Goal: Information Seeking & Learning: Learn about a topic

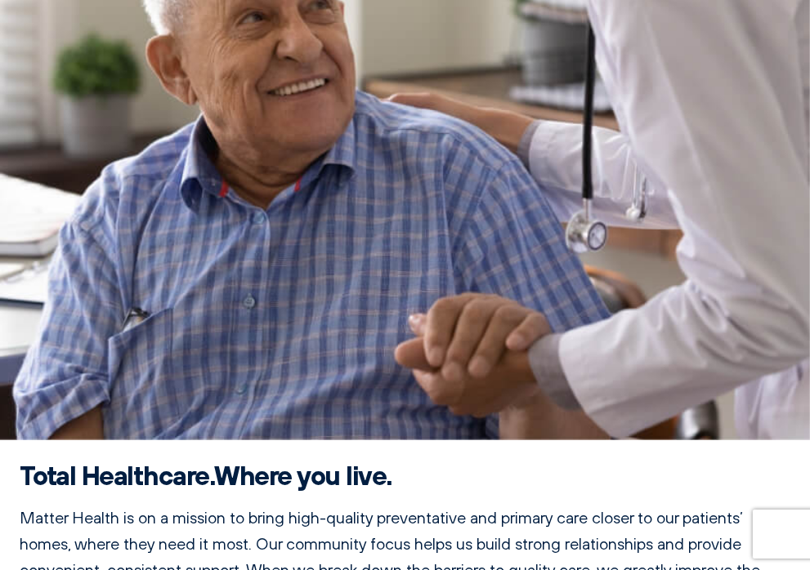
scroll to position [381, 0]
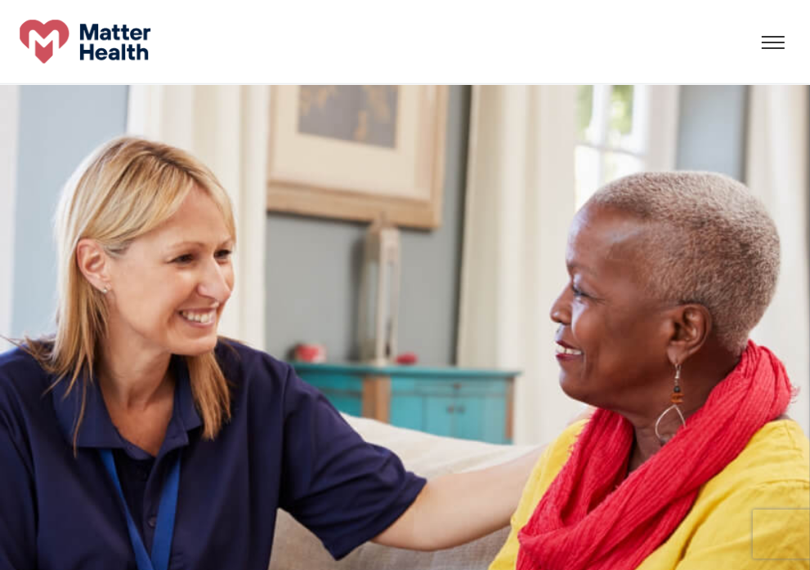
click at [749, 50] on div at bounding box center [774, 43] width 50 height 50
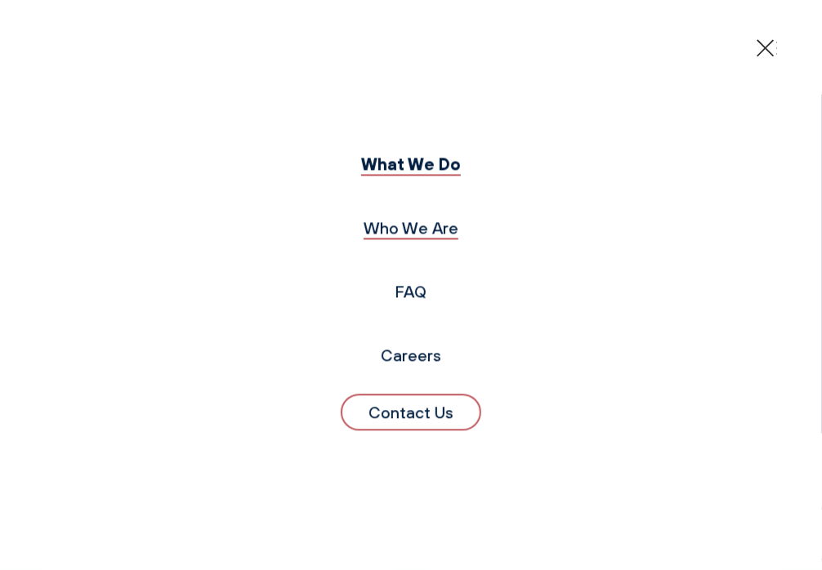
click at [404, 229] on link "Who We Are" at bounding box center [411, 228] width 95 height 20
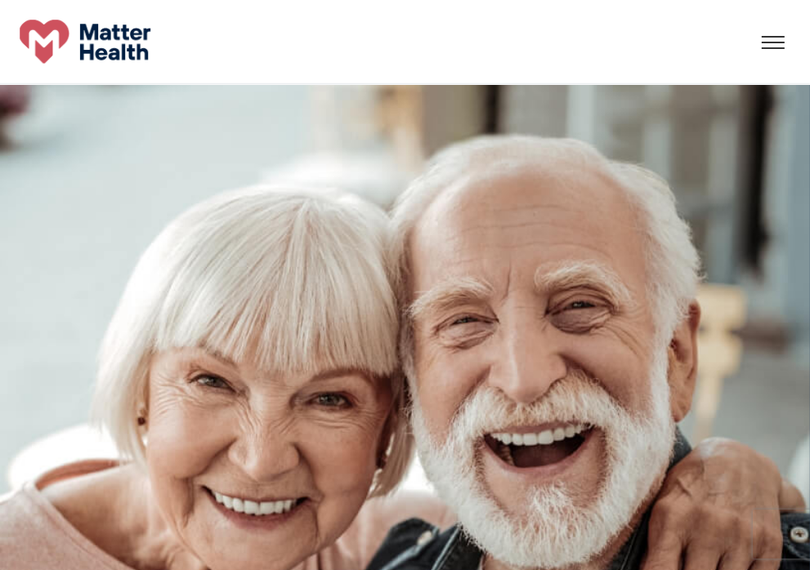
click at [749, 51] on div at bounding box center [774, 43] width 50 height 50
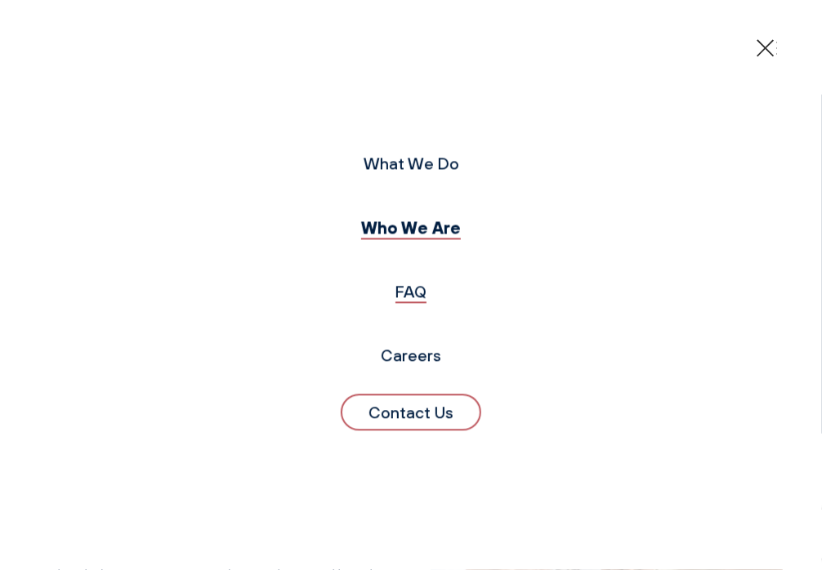
click at [411, 293] on link "FAQ" at bounding box center [411, 292] width 31 height 20
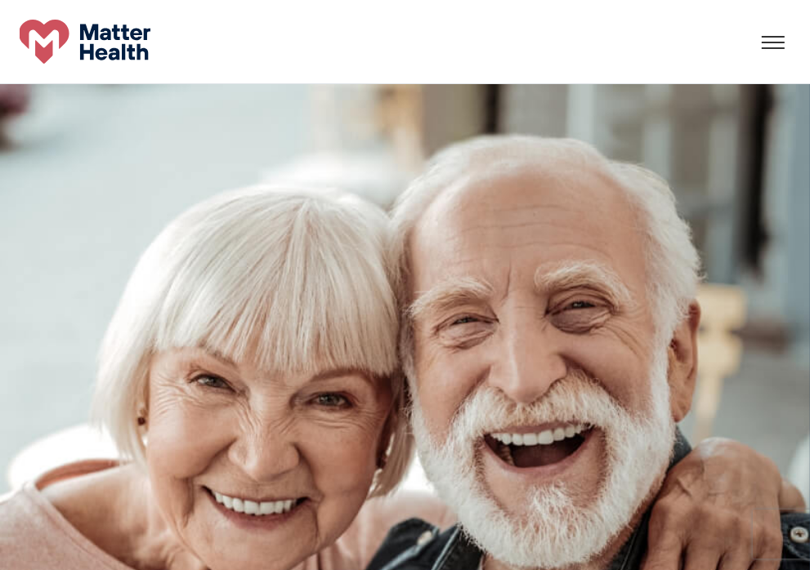
click at [101, 45] on img at bounding box center [85, 42] width 131 height 44
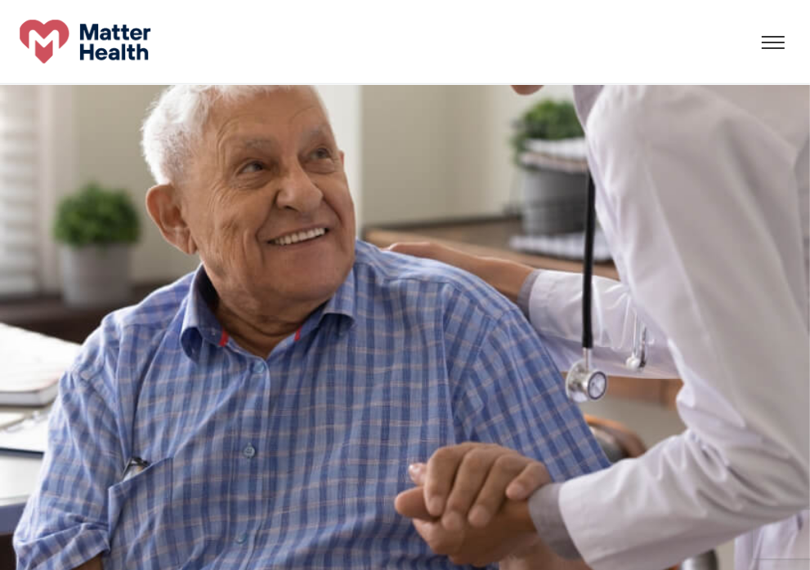
scroll to position [101, 0]
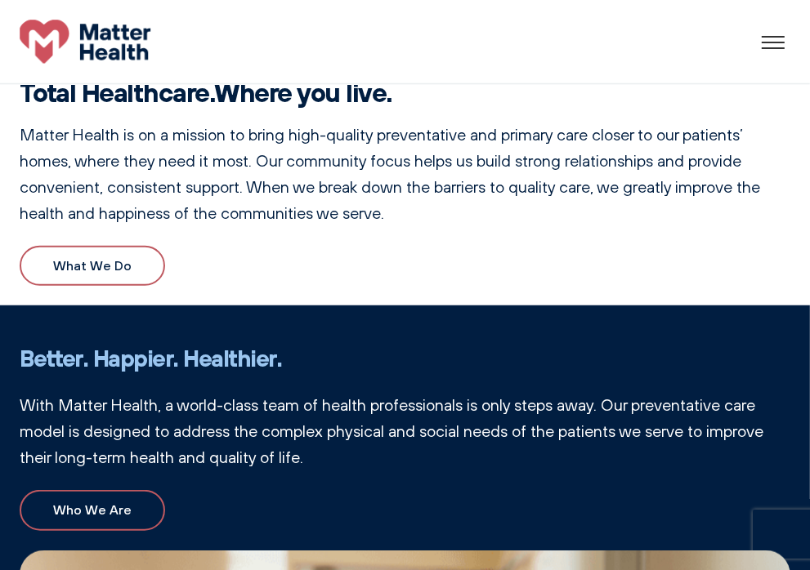
scroll to position [673, 0]
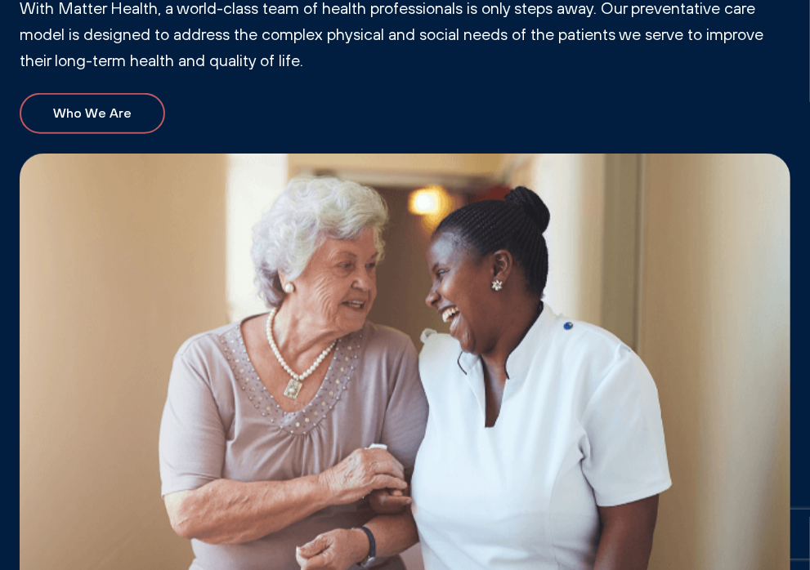
scroll to position [953, 0]
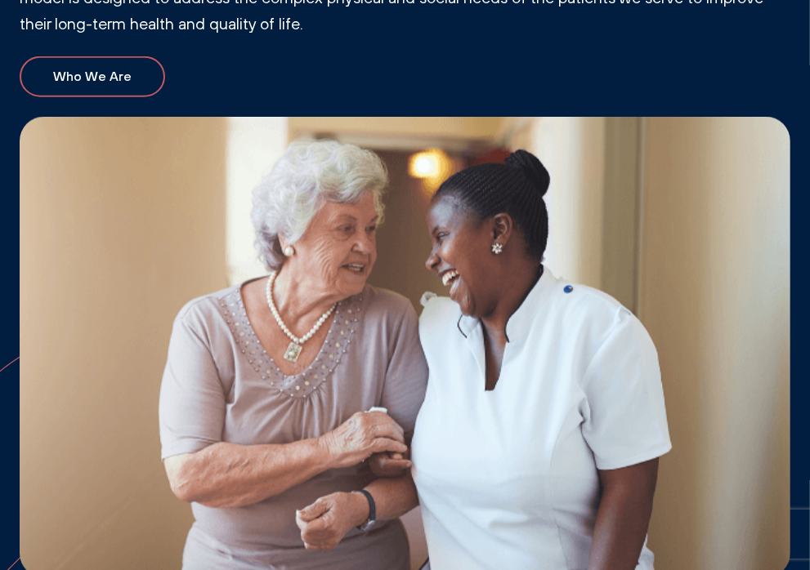
scroll to position [1335, 0]
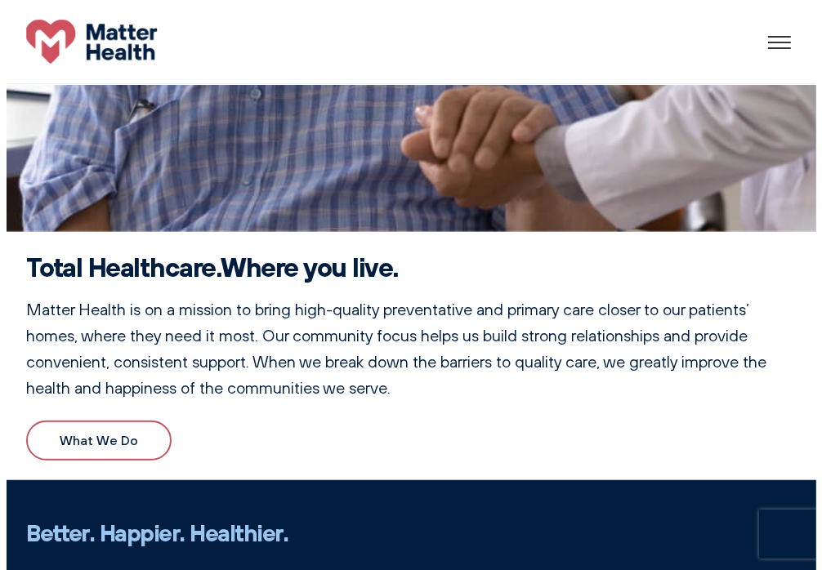
scroll to position [0, 0]
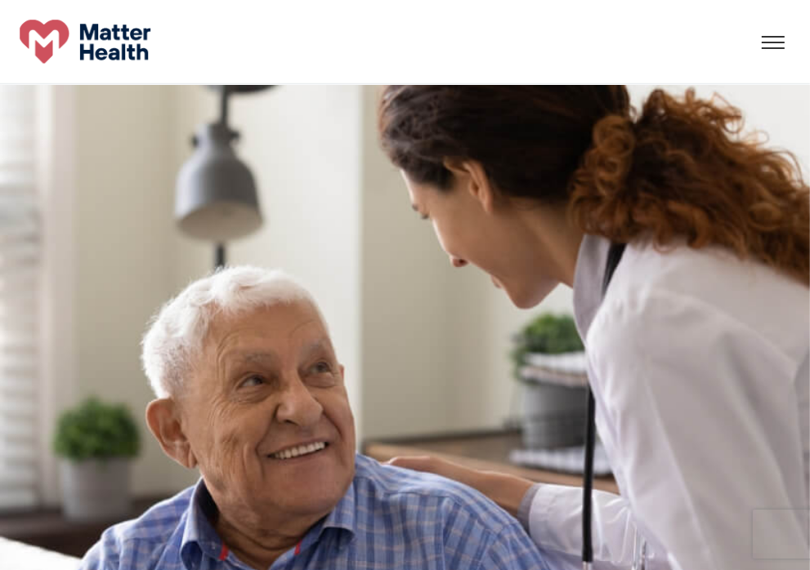
click at [750, 48] on div at bounding box center [774, 43] width 50 height 50
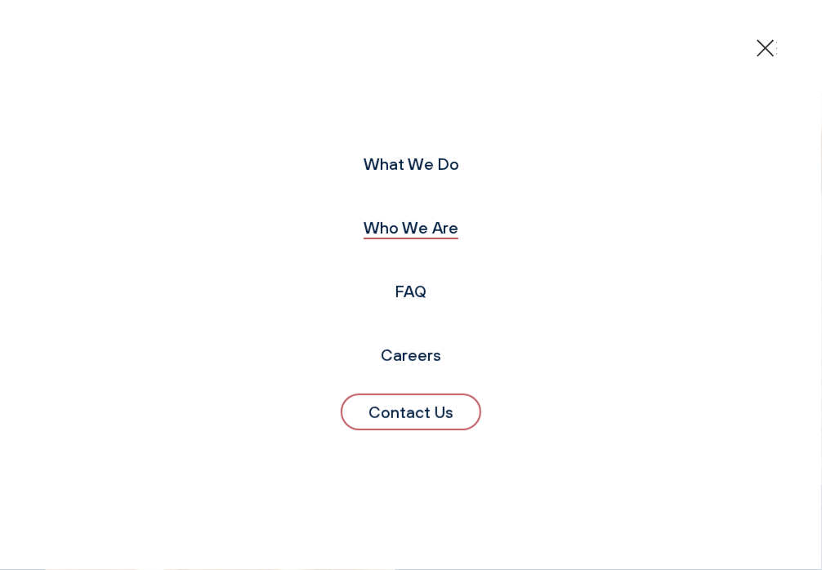
click at [419, 223] on link "Who We Are" at bounding box center [411, 227] width 95 height 20
